Goal: Task Accomplishment & Management: Manage account settings

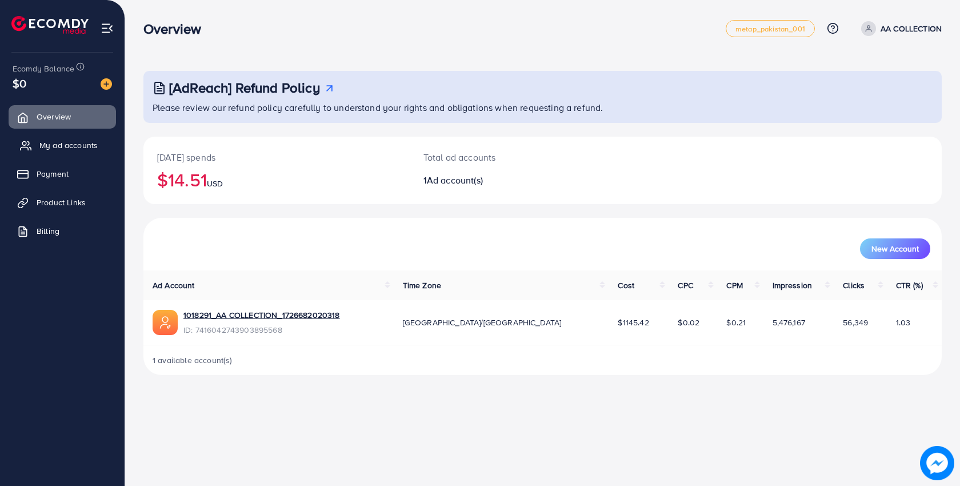
click at [83, 145] on span "My ad accounts" at bounding box center [68, 144] width 58 height 11
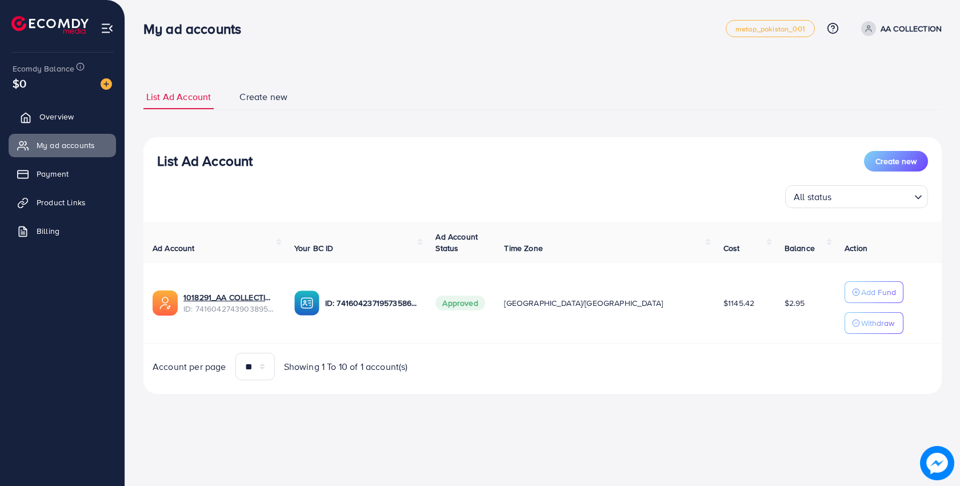
click at [72, 119] on span "Overview" at bounding box center [56, 116] width 34 height 11
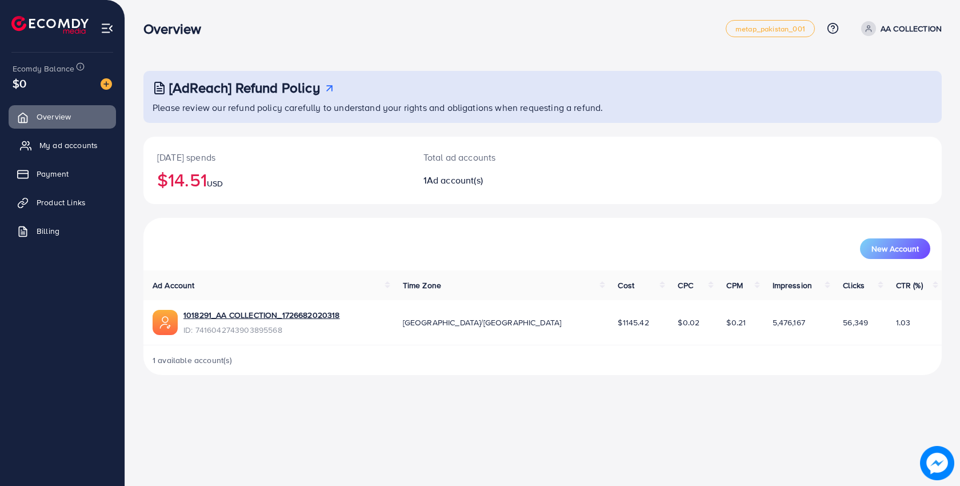
click at [74, 145] on span "My ad accounts" at bounding box center [68, 144] width 58 height 11
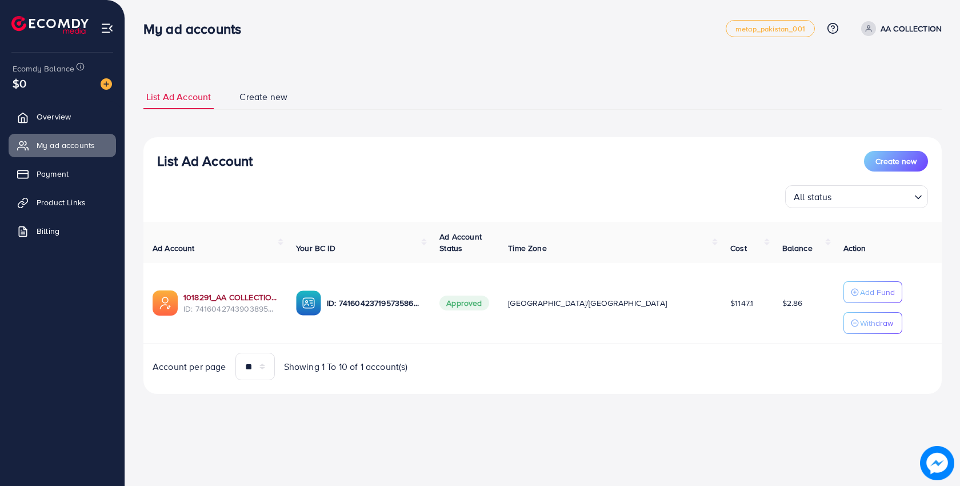
click at [223, 298] on link "1018291_AA COLLECTION_1726682020318" at bounding box center [230, 296] width 94 height 11
click at [59, 120] on span "Overview" at bounding box center [56, 116] width 34 height 11
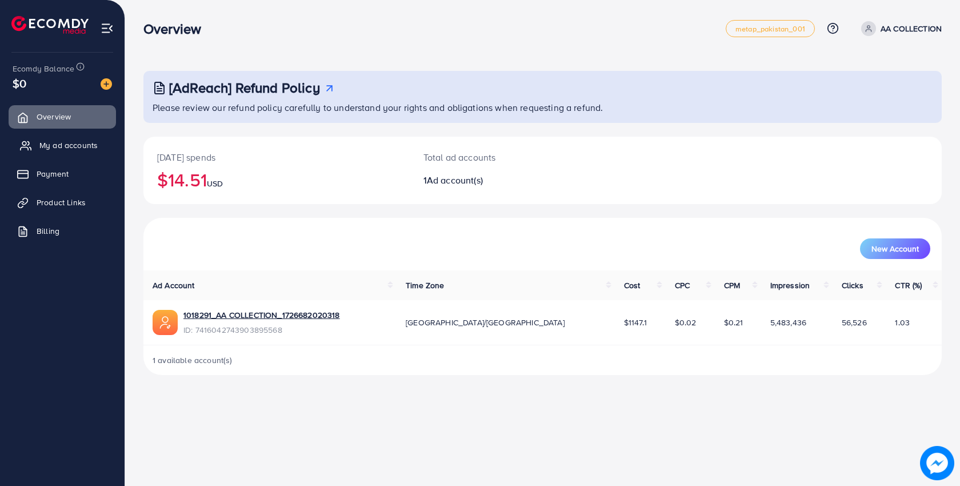
click at [96, 149] on span "My ad accounts" at bounding box center [68, 144] width 58 height 11
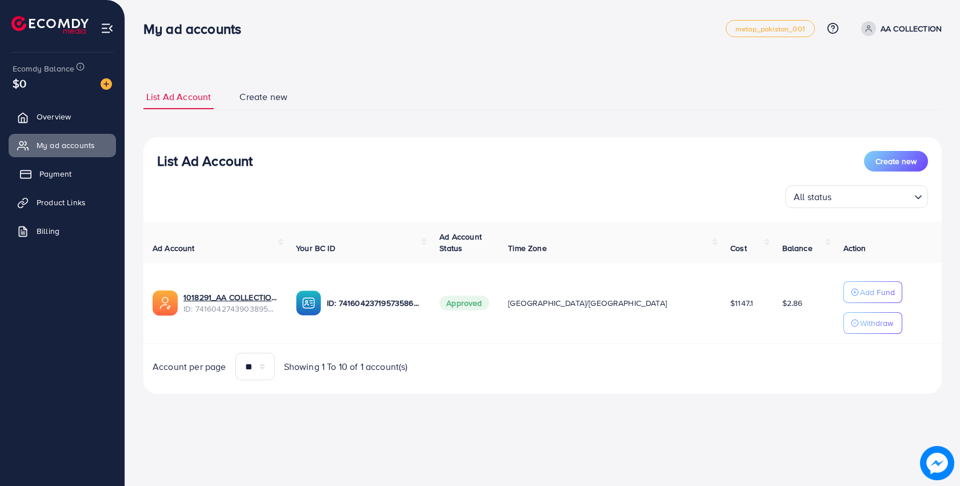
click at [75, 174] on link "Payment" at bounding box center [62, 173] width 107 height 23
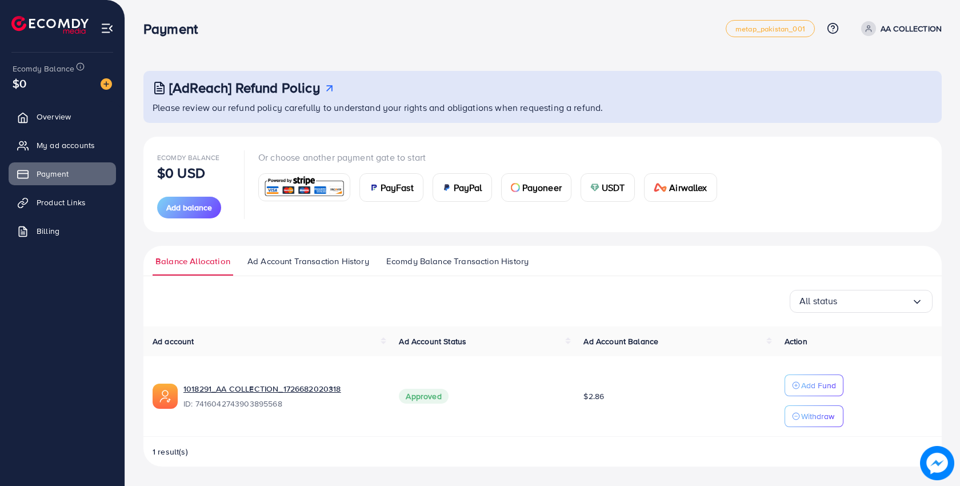
click at [407, 184] on span "PayFast" at bounding box center [397, 188] width 33 height 14
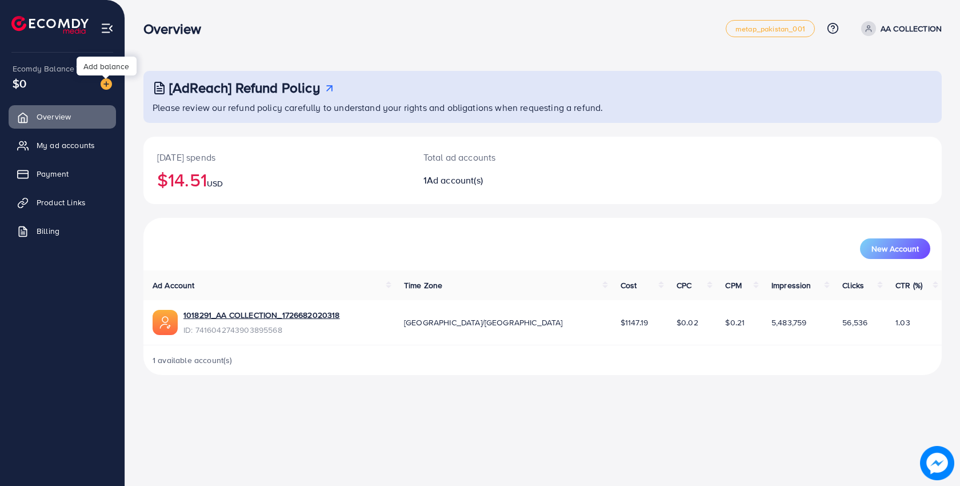
click at [103, 87] on img at bounding box center [106, 83] width 11 height 11
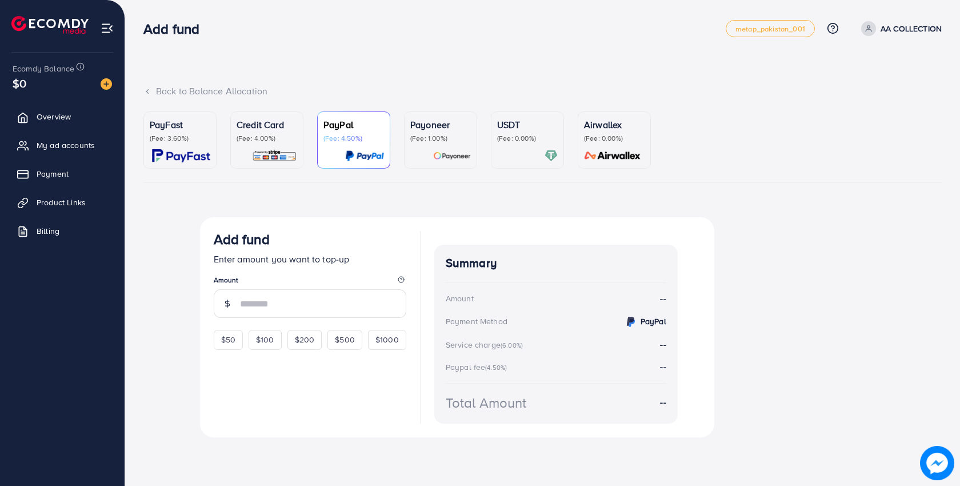
click at [174, 131] on div "PayFast (Fee: 3.60%)" at bounding box center [180, 130] width 61 height 25
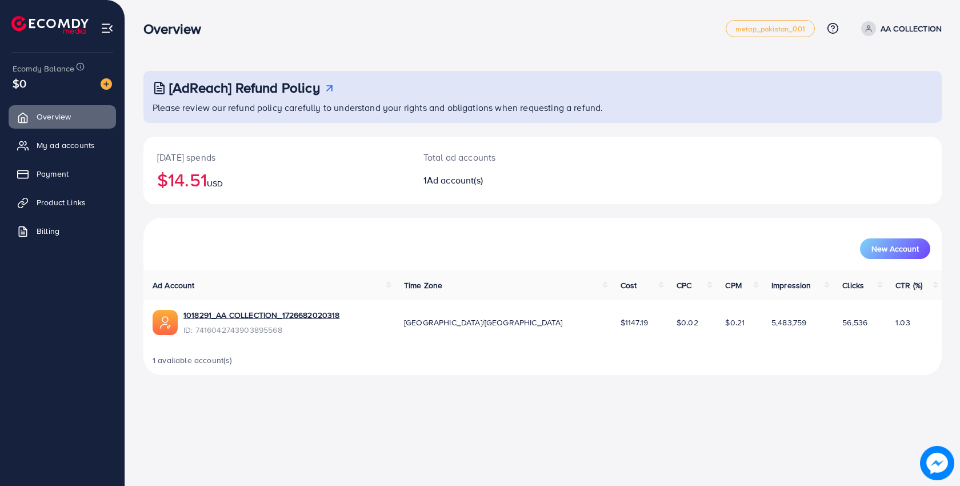
click at [291, 307] on td "1018291_AA COLLECTION_1726682020318 ID: 7416042743903895568" at bounding box center [268, 322] width 251 height 45
click at [291, 313] on link "1018291_AA COLLECTION_1726682020318" at bounding box center [261, 314] width 157 height 11
click at [106, 34] on img at bounding box center [107, 28] width 13 height 13
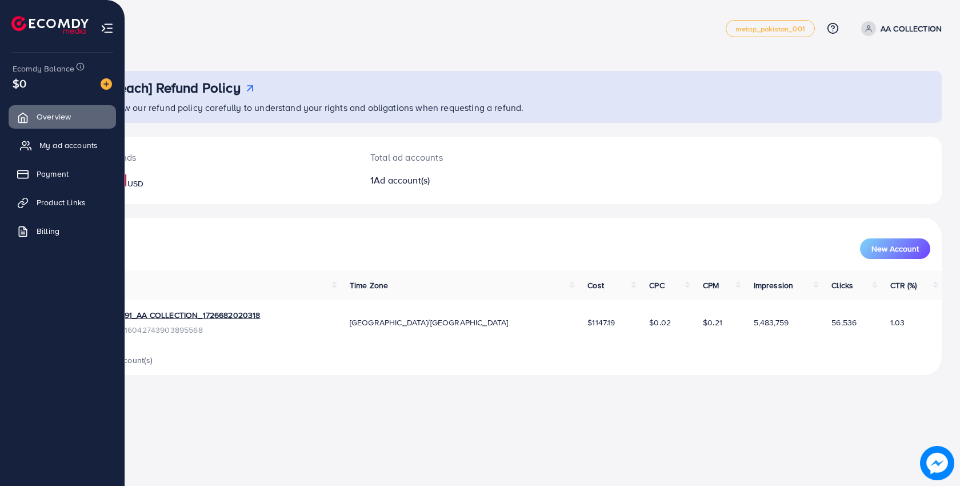
click at [50, 149] on span "My ad accounts" at bounding box center [68, 144] width 58 height 11
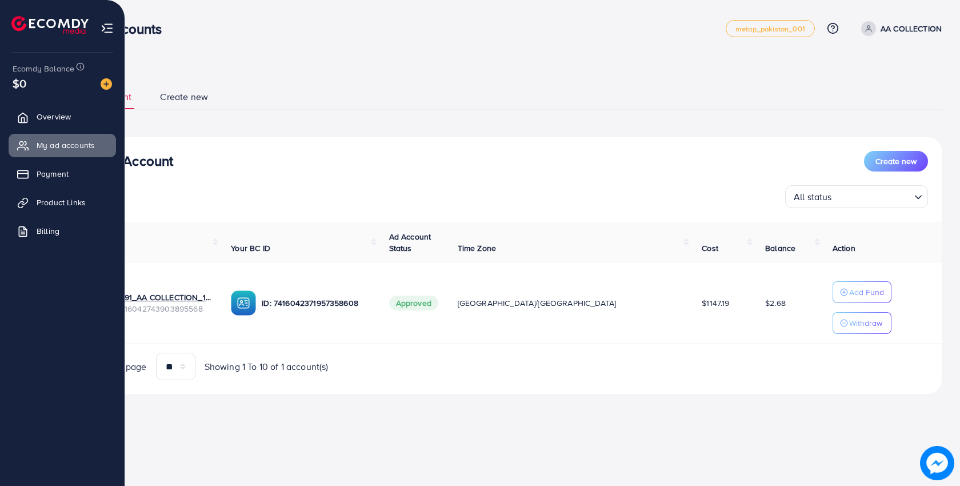
click at [107, 29] on img at bounding box center [107, 28] width 13 height 13
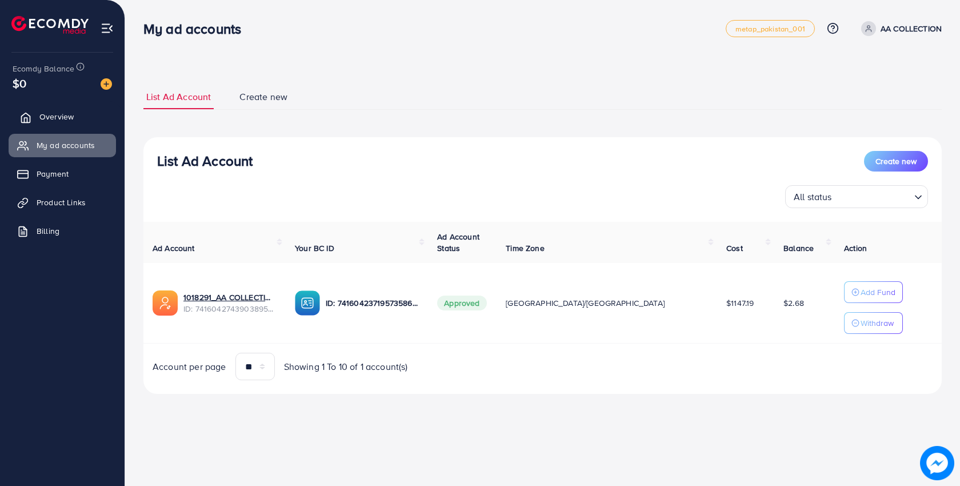
click at [71, 113] on span "Overview" at bounding box center [56, 116] width 34 height 11
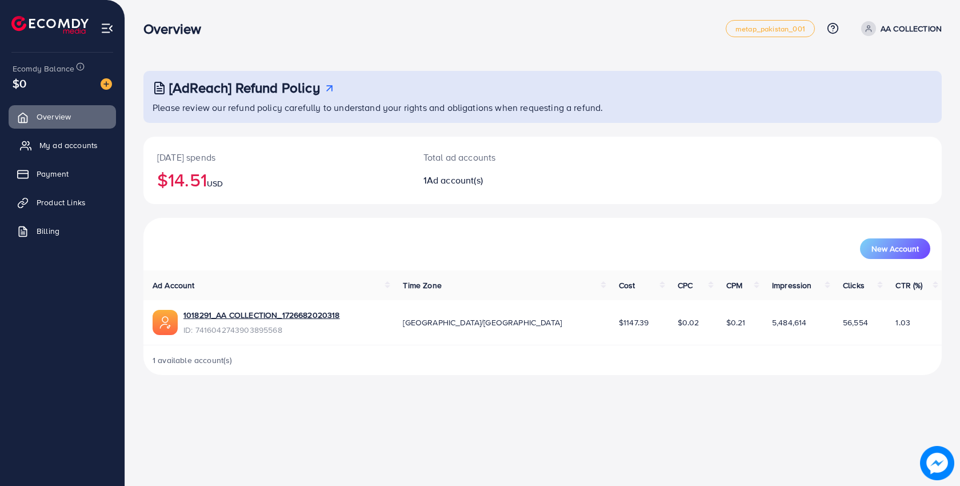
click at [81, 144] on span "My ad accounts" at bounding box center [68, 144] width 58 height 11
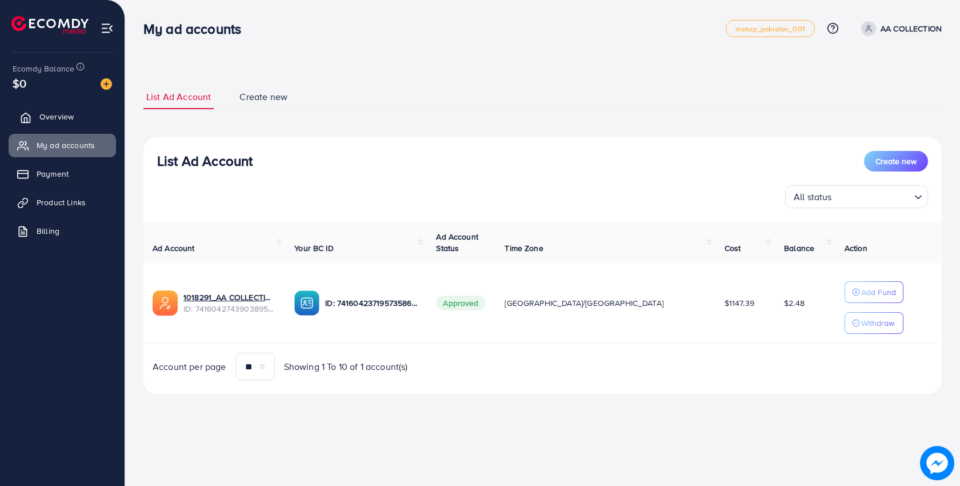
click at [62, 109] on link "Overview" at bounding box center [62, 116] width 107 height 23
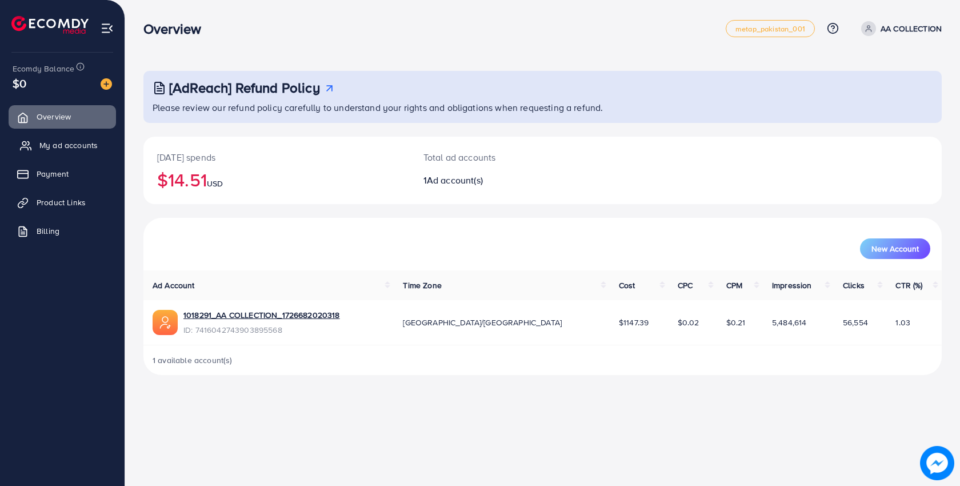
click at [90, 151] on span "My ad accounts" at bounding box center [68, 144] width 58 height 11
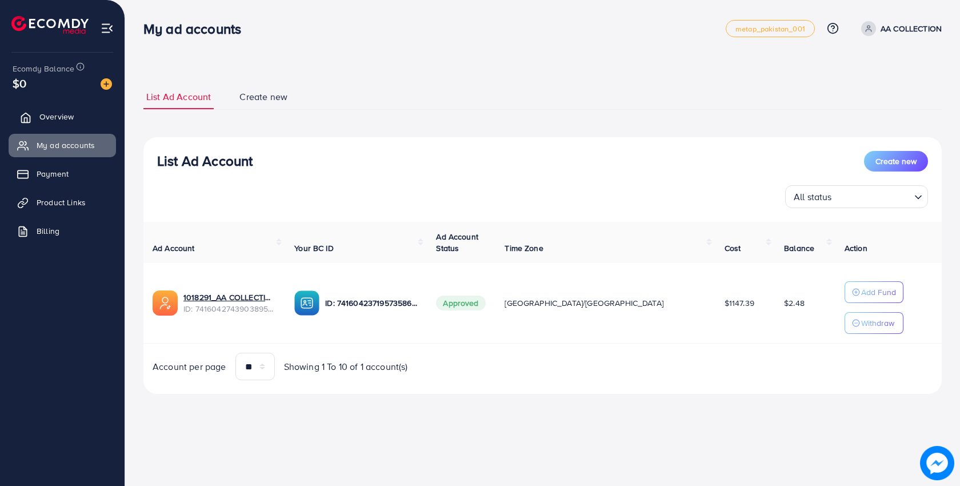
click at [53, 121] on span "Overview" at bounding box center [56, 116] width 34 height 11
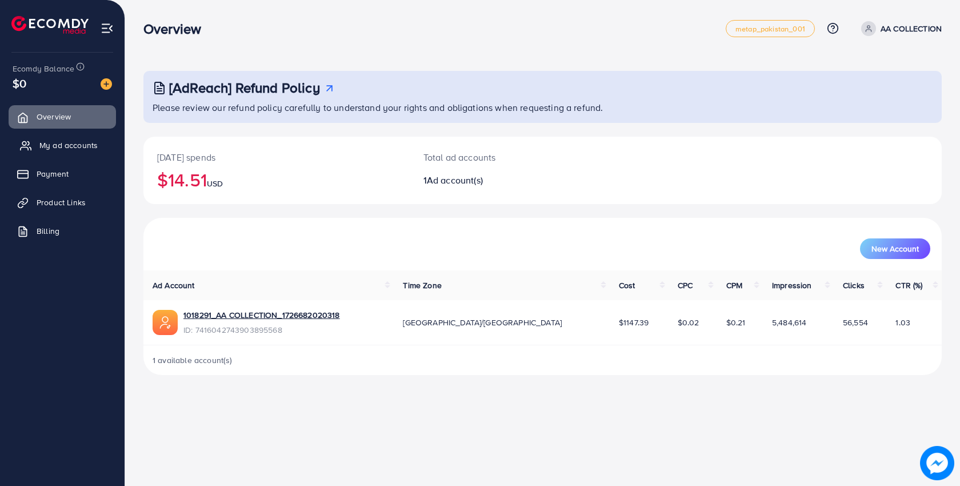
click at [55, 151] on span "My ad accounts" at bounding box center [68, 144] width 58 height 11
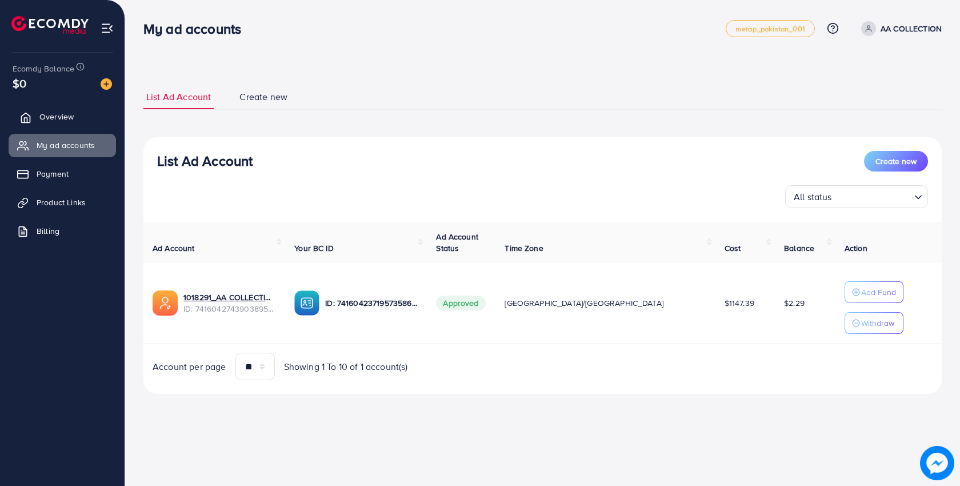
click at [58, 119] on span "Overview" at bounding box center [56, 116] width 34 height 11
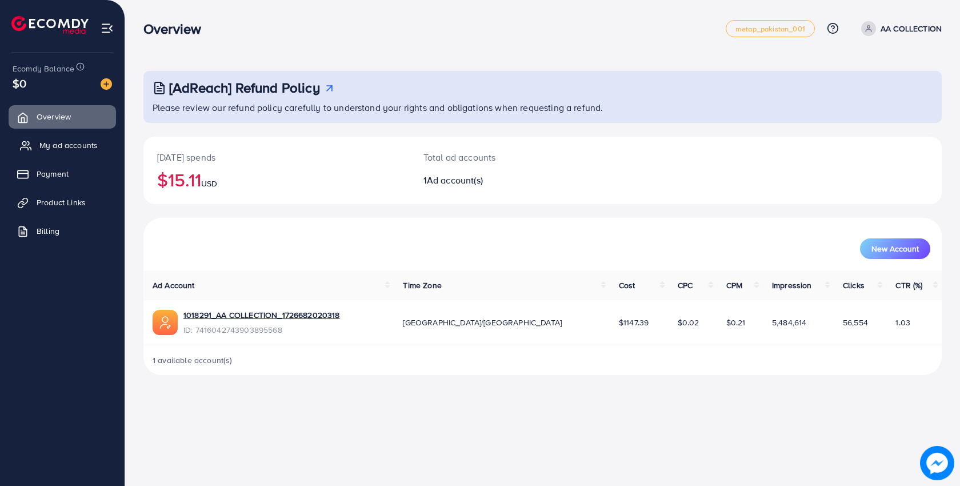
click at [57, 142] on span "My ad accounts" at bounding box center [68, 144] width 58 height 11
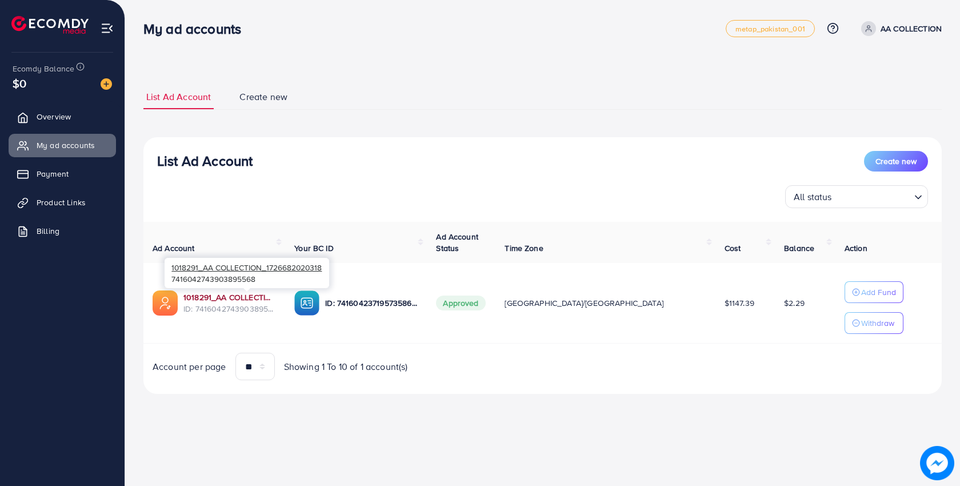
click at [238, 293] on link "1018291_AA COLLECTION_1726682020318" at bounding box center [229, 296] width 93 height 11
